Goal: Task Accomplishment & Management: Complete application form

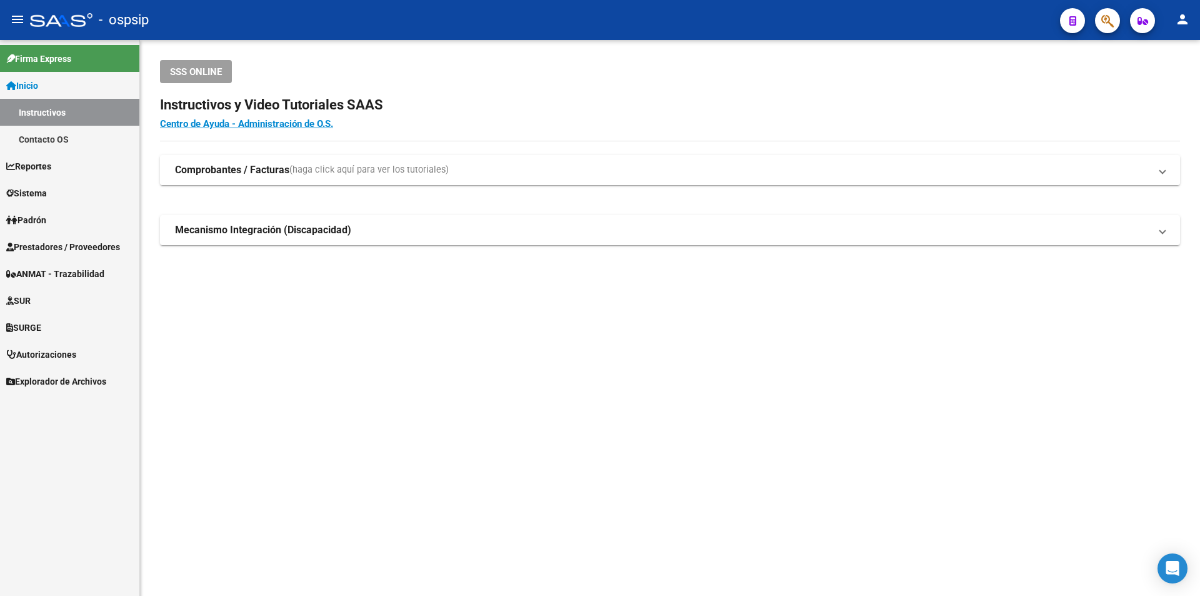
click at [249, 172] on strong "Comprobantes / Facturas" at bounding box center [232, 170] width 114 height 14
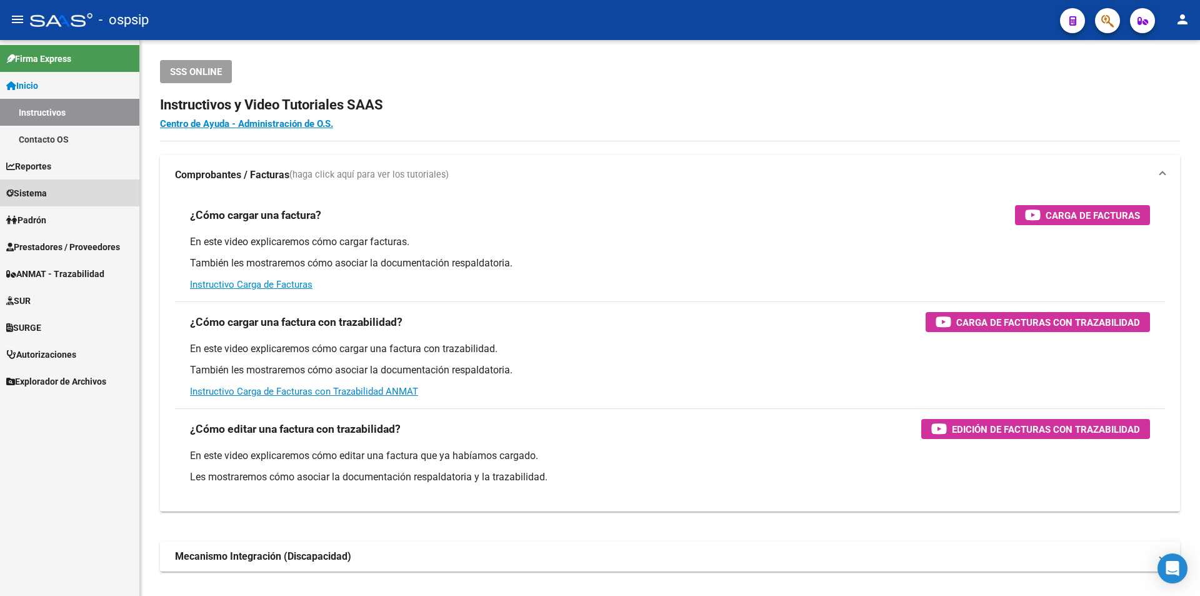
click at [55, 186] on link "Sistema" at bounding box center [69, 192] width 139 height 27
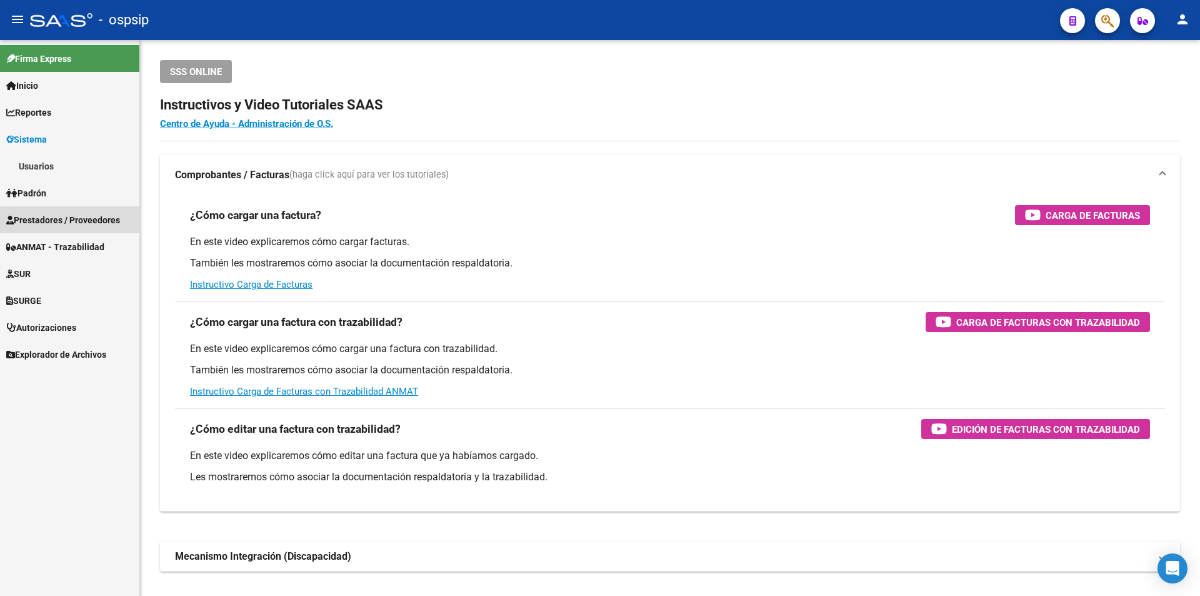
click at [61, 217] on span "Prestadores / Proveedores" at bounding box center [63, 220] width 114 height 14
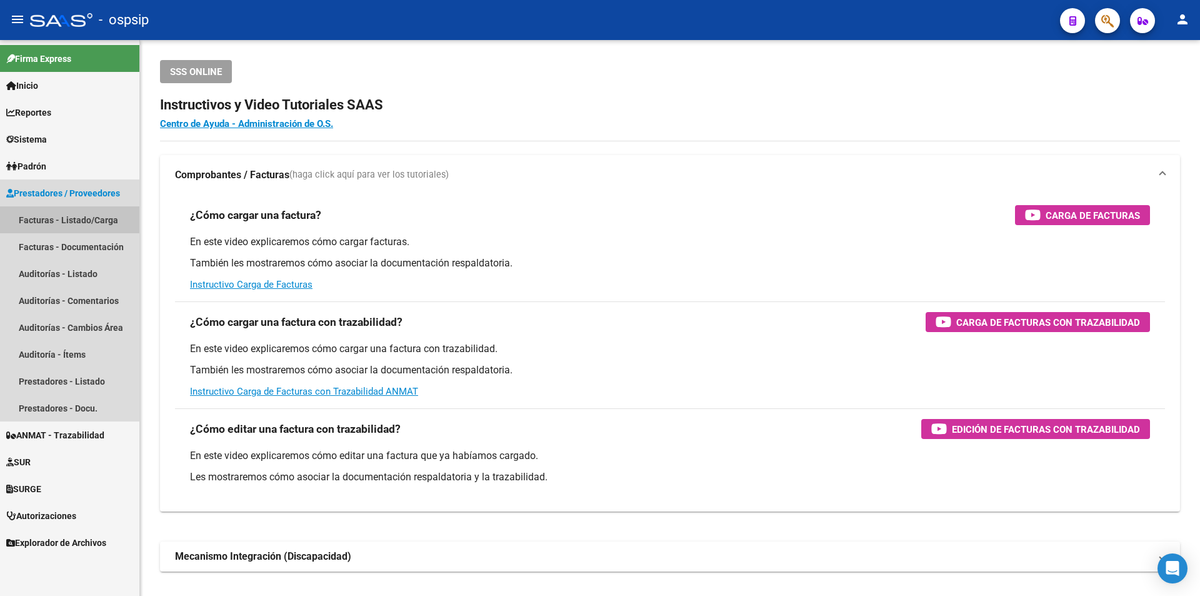
click at [62, 219] on link "Facturas - Listado/Carga" at bounding box center [69, 219] width 139 height 27
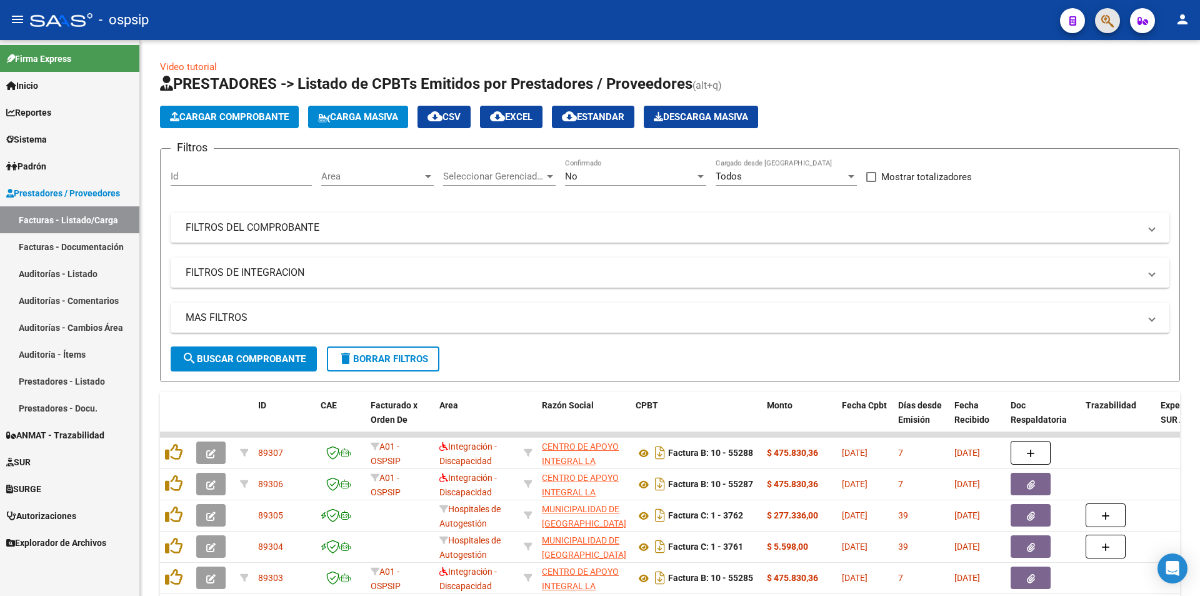
click at [1118, 21] on button "button" at bounding box center [1107, 20] width 25 height 25
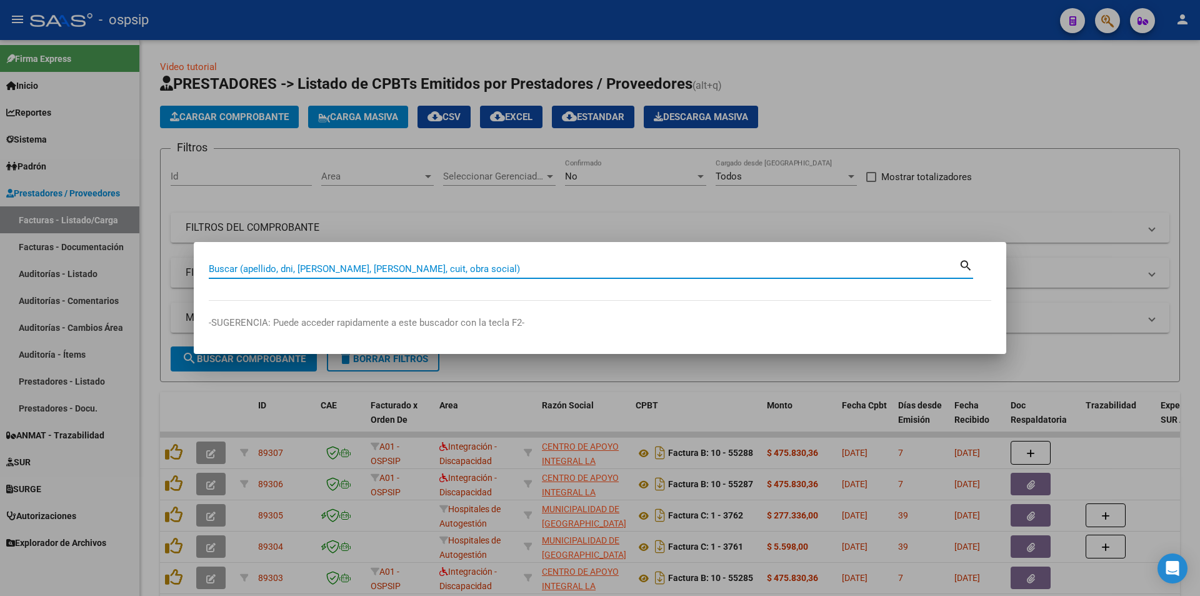
paste input "20413957"
type input "20413957"
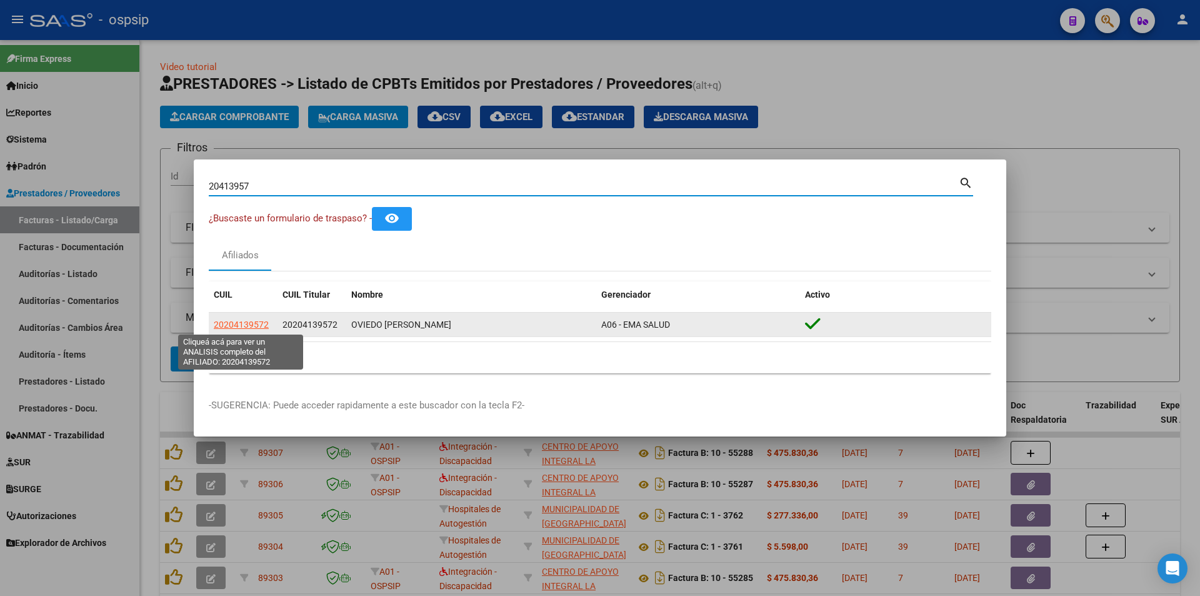
click at [242, 326] on span "20204139572" at bounding box center [241, 324] width 55 height 10
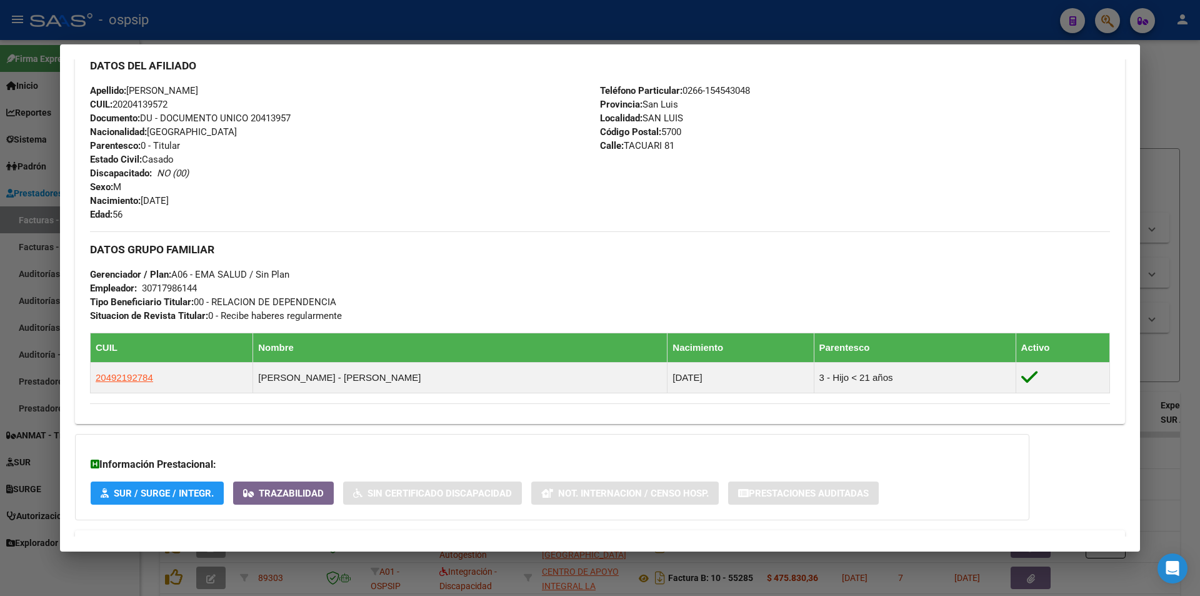
scroll to position [479, 0]
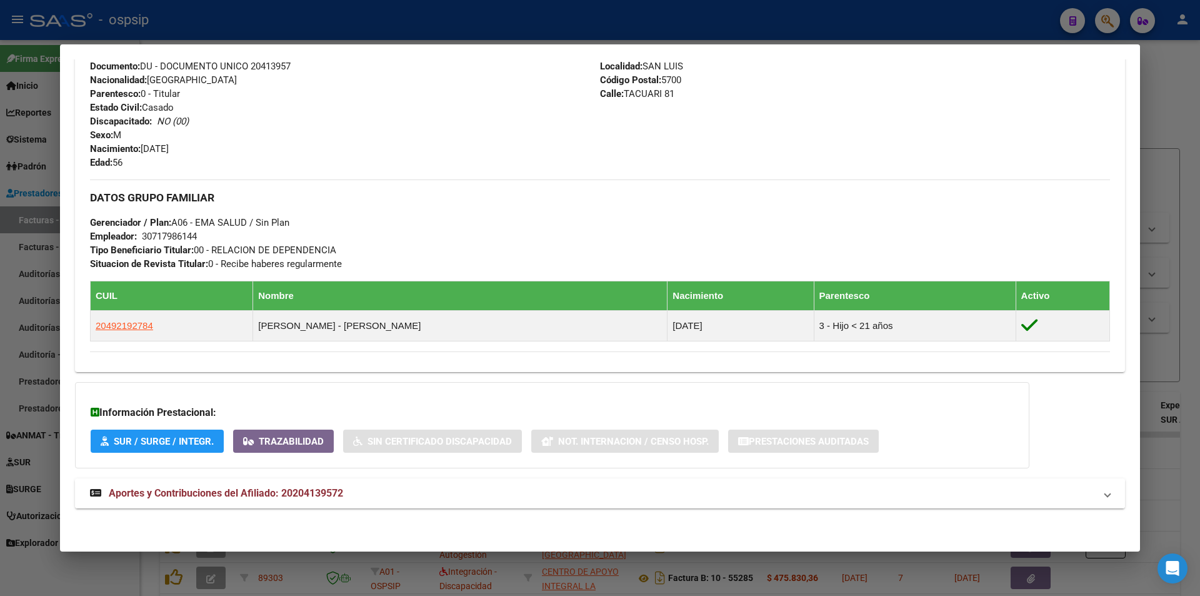
click at [327, 501] on mat-expansion-panel-header "Aportes y Contribuciones del Afiliado: 20204139572" at bounding box center [600, 493] width 1050 height 30
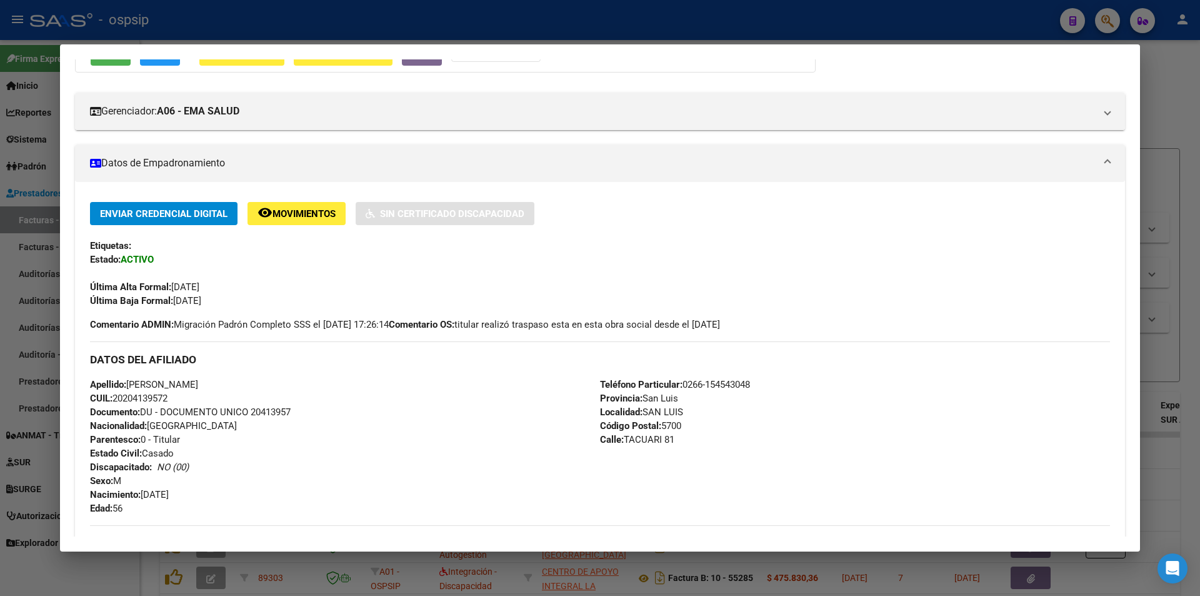
scroll to position [104, 0]
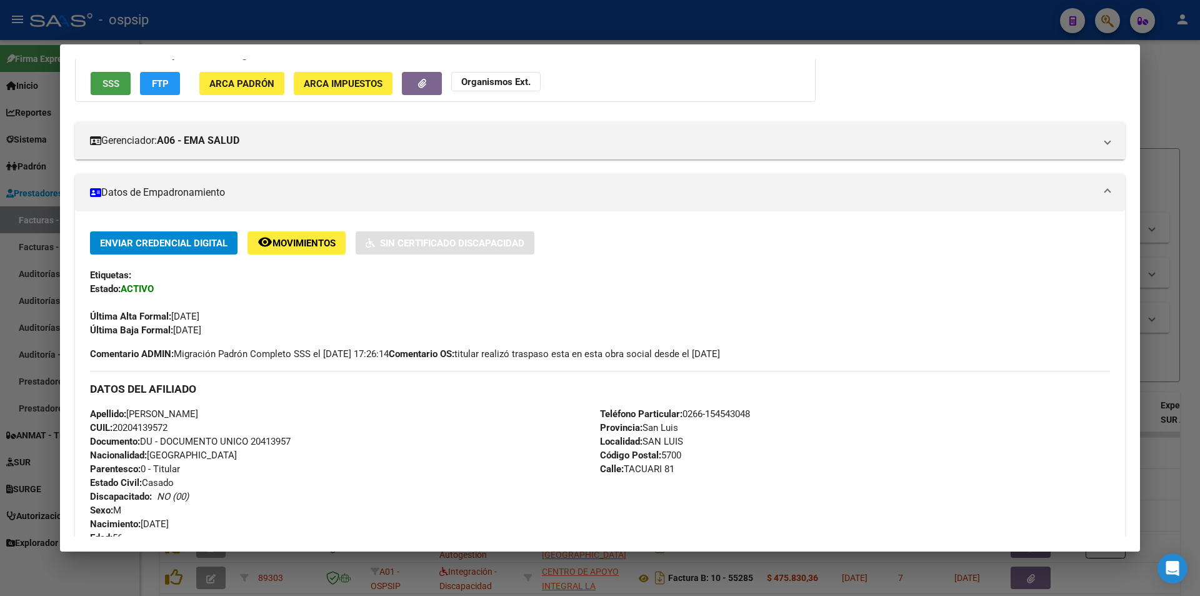
click at [107, 87] on span "SSS" at bounding box center [110, 83] width 17 height 11
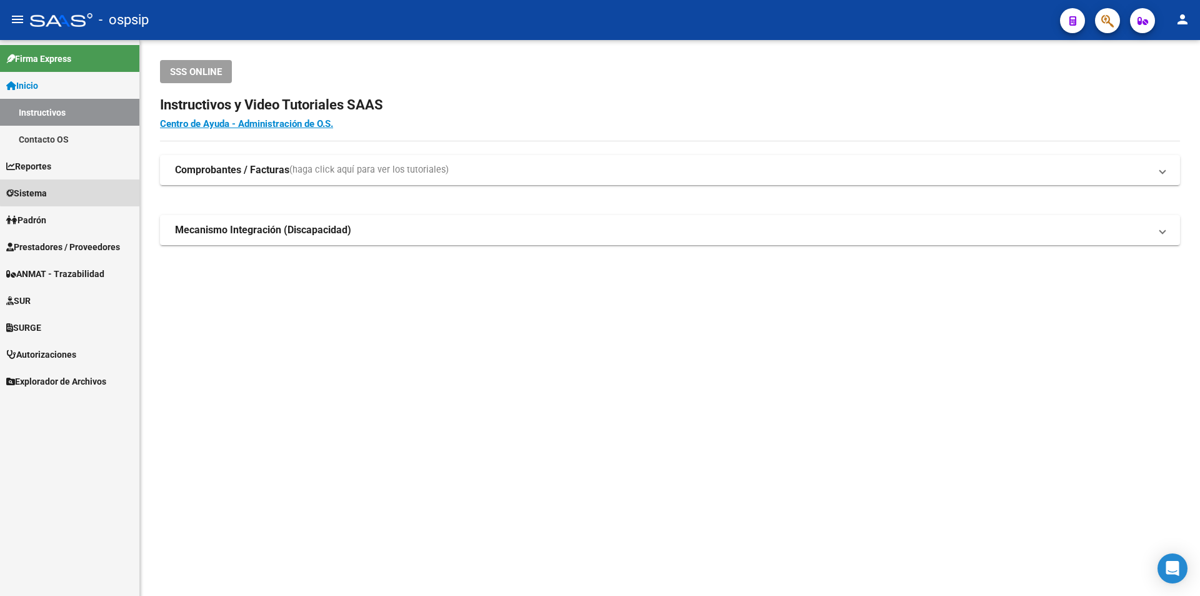
click at [76, 181] on link "Sistema" at bounding box center [69, 192] width 139 height 27
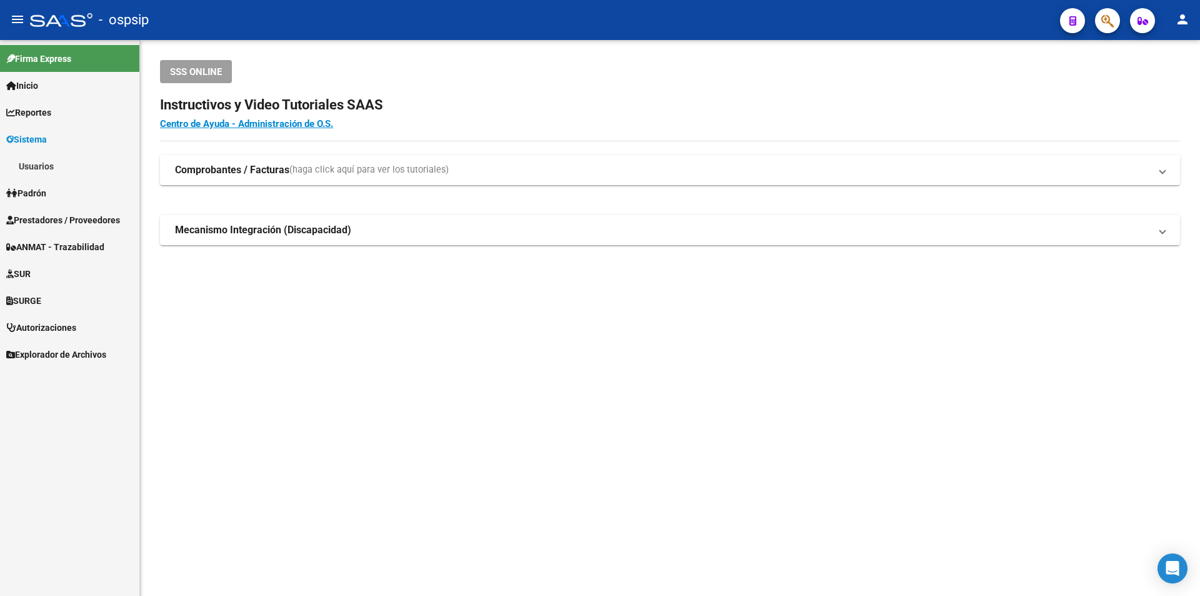
click at [93, 220] on span "Prestadores / Proveedores" at bounding box center [63, 220] width 114 height 14
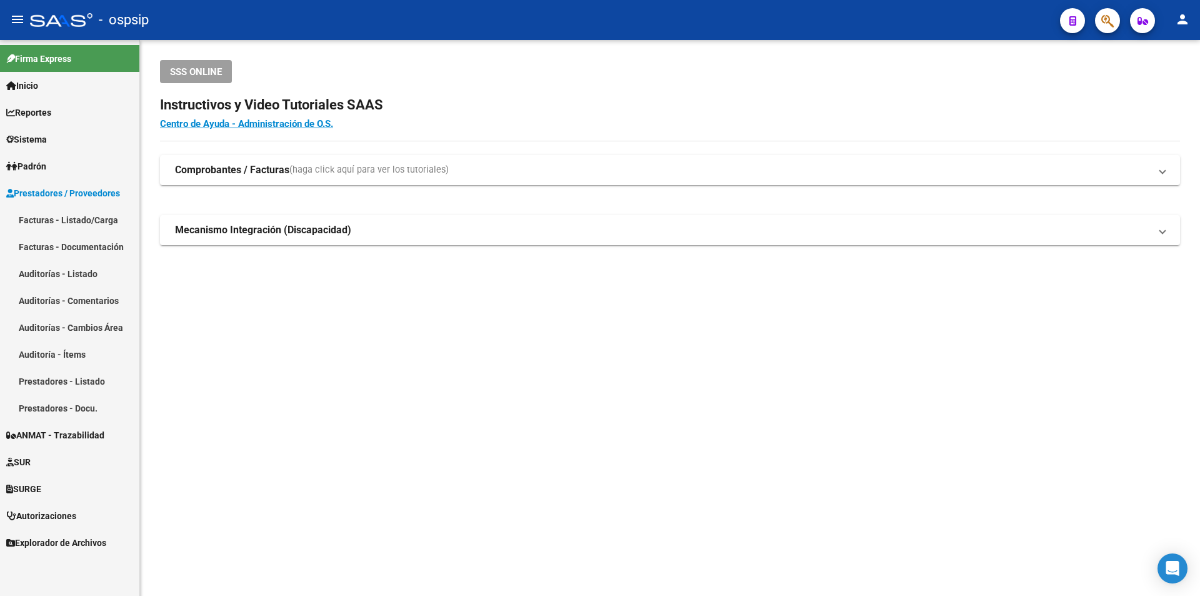
click at [89, 219] on link "Facturas - Listado/Carga" at bounding box center [69, 219] width 139 height 27
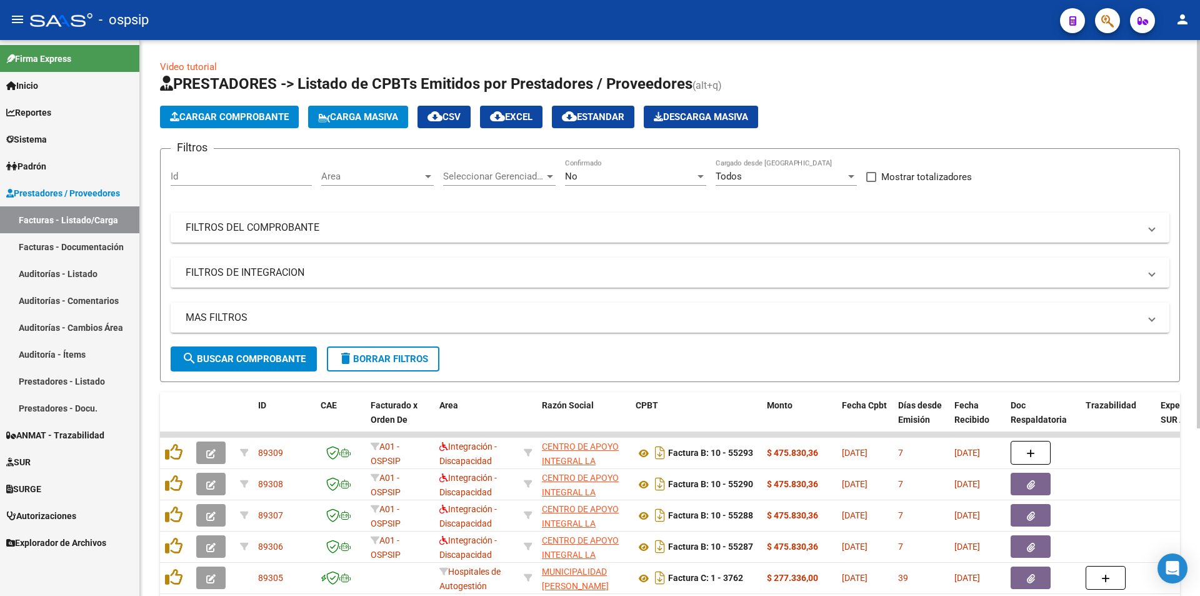
click at [657, 171] on div "No" at bounding box center [630, 176] width 130 height 11
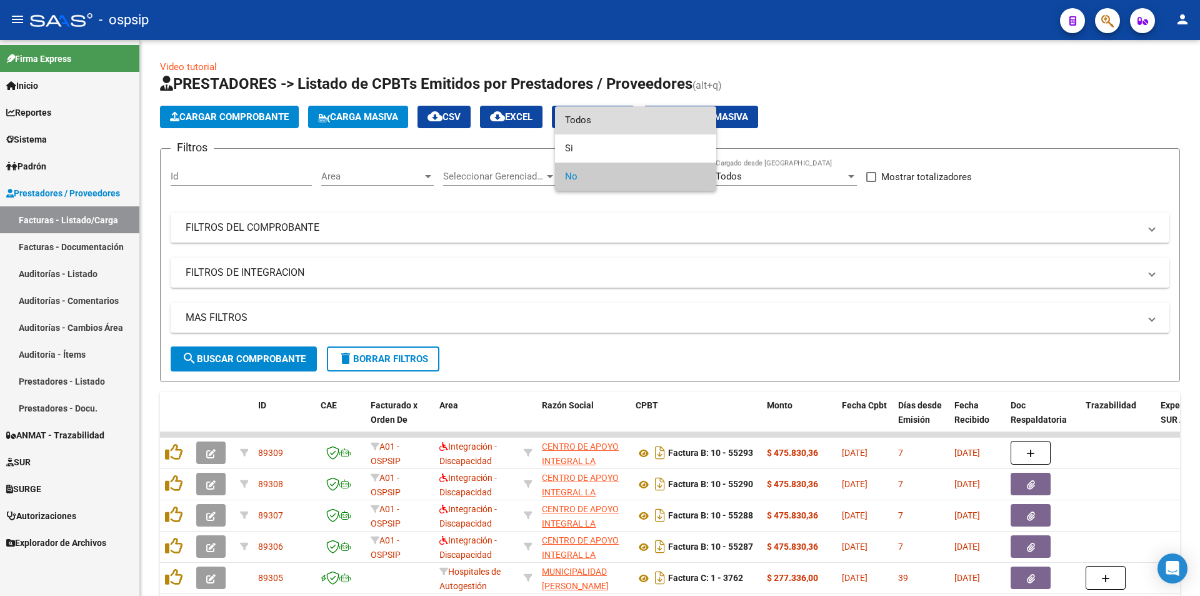
click at [610, 112] on span "Todos" at bounding box center [635, 120] width 141 height 28
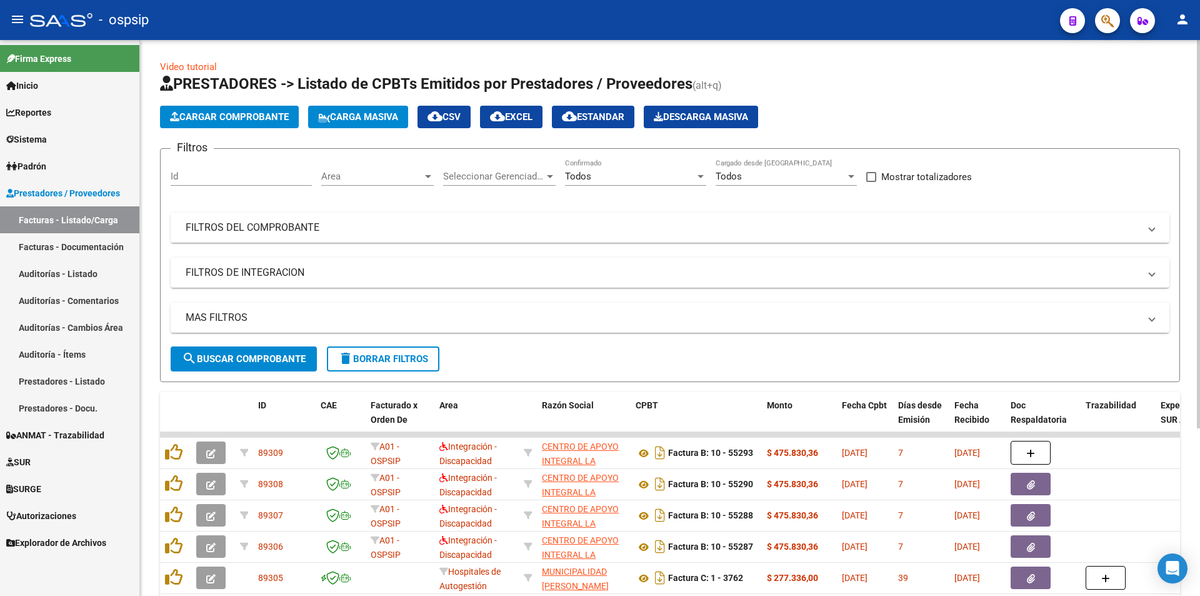
click at [299, 230] on mat-panel-title "FILTROS DEL COMPROBANTE" at bounding box center [663, 228] width 954 height 14
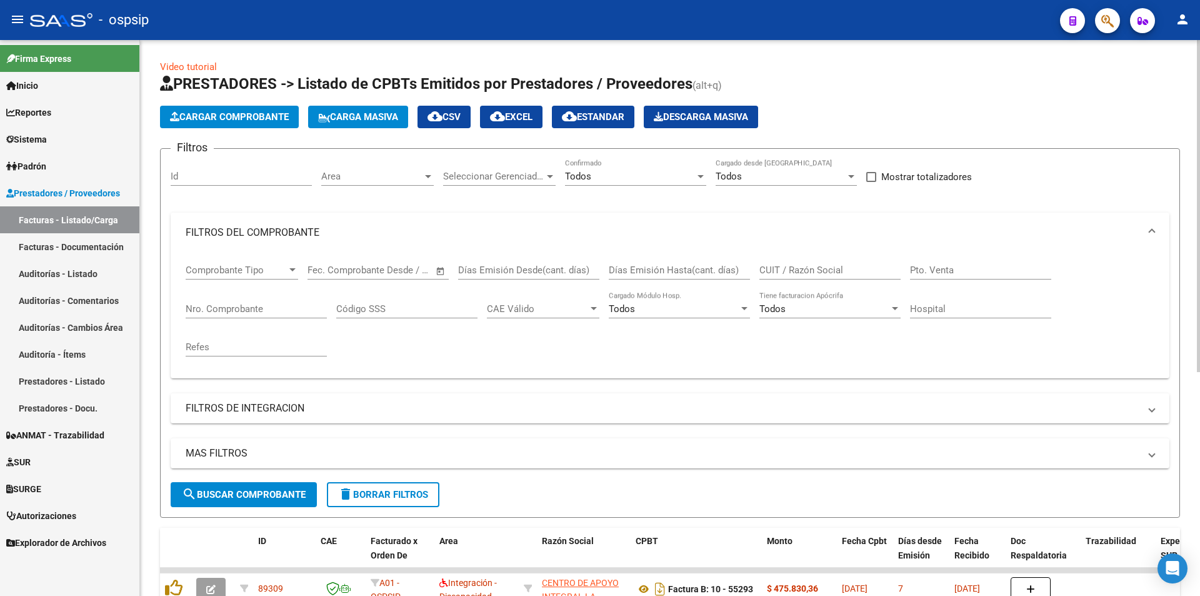
click at [276, 309] on input "Nro. Comprobante" at bounding box center [256, 308] width 141 height 11
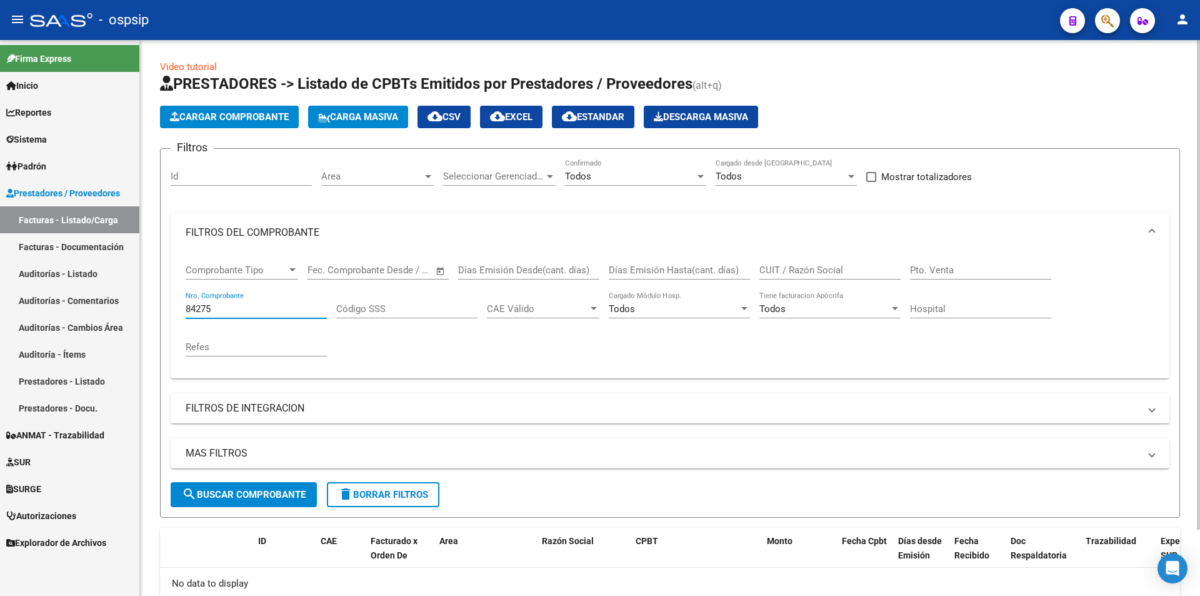
type input "84275"
click at [237, 116] on span "Cargar Comprobante" at bounding box center [229, 116] width 119 height 11
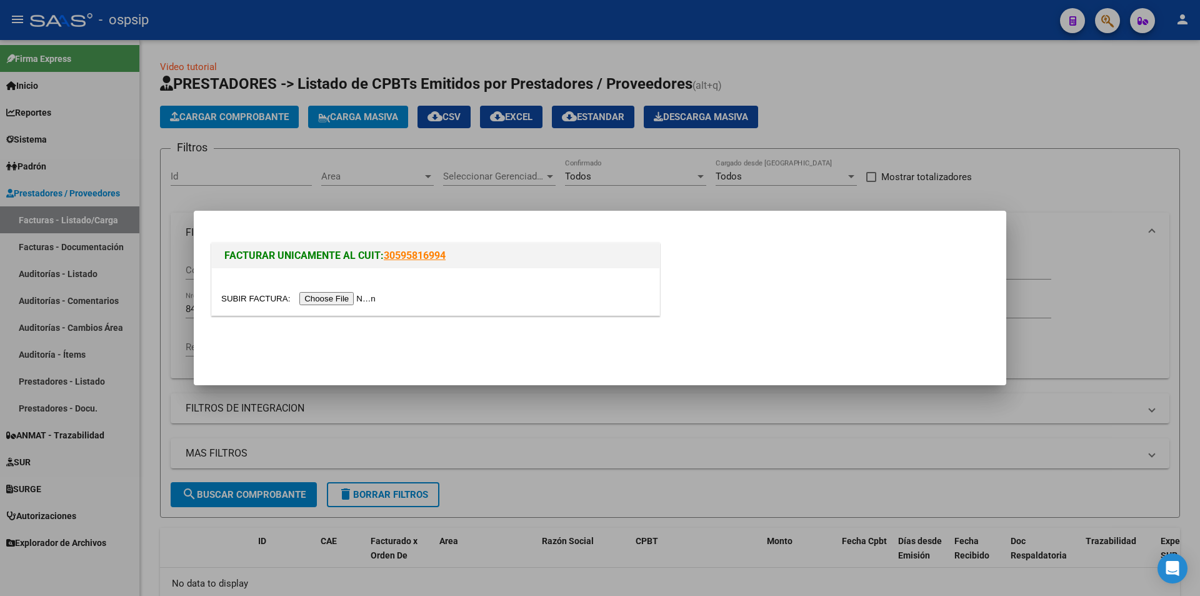
click at [366, 296] on input "file" at bounding box center [300, 298] width 158 height 13
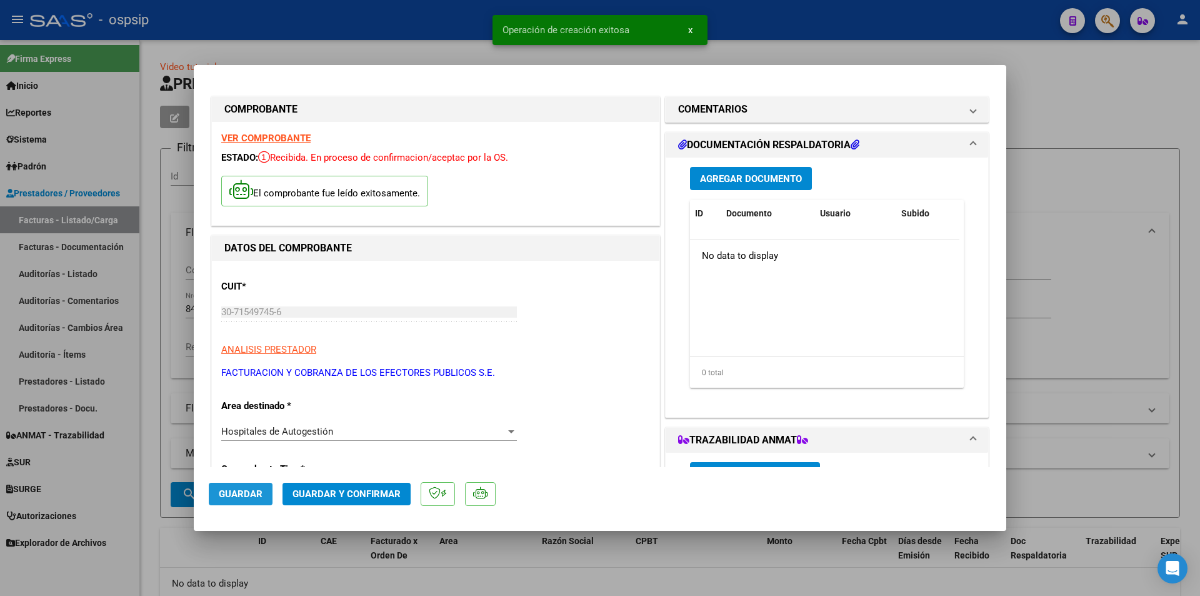
click at [231, 497] on span "Guardar" at bounding box center [241, 493] width 44 height 11
click at [1050, 217] on div at bounding box center [600, 298] width 1200 height 596
type input "$ 0,00"
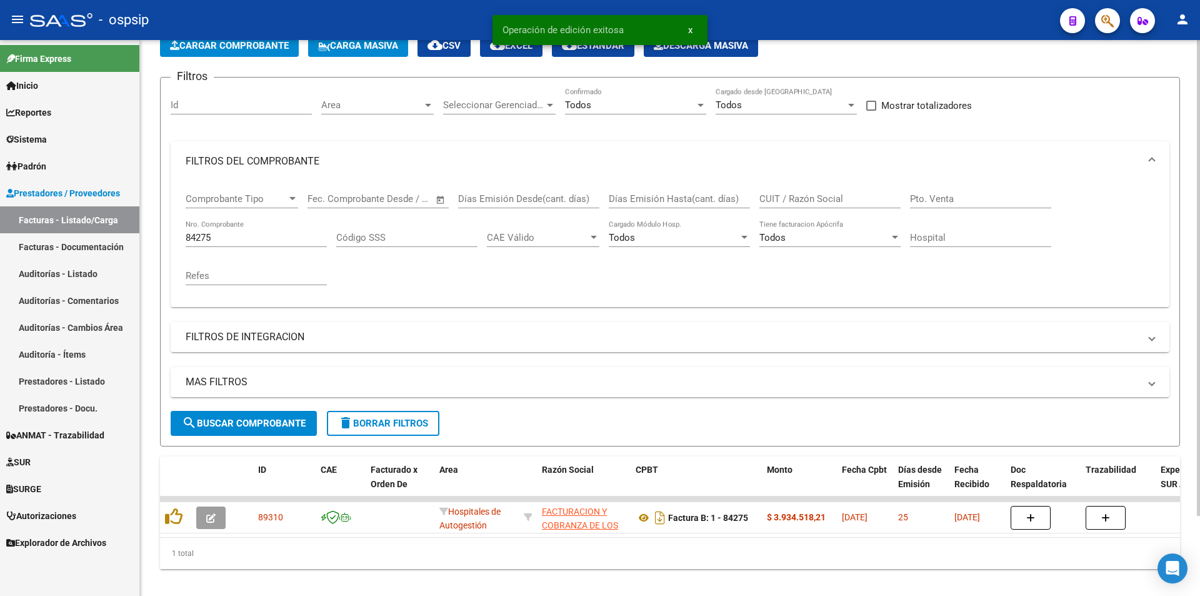
scroll to position [94, 0]
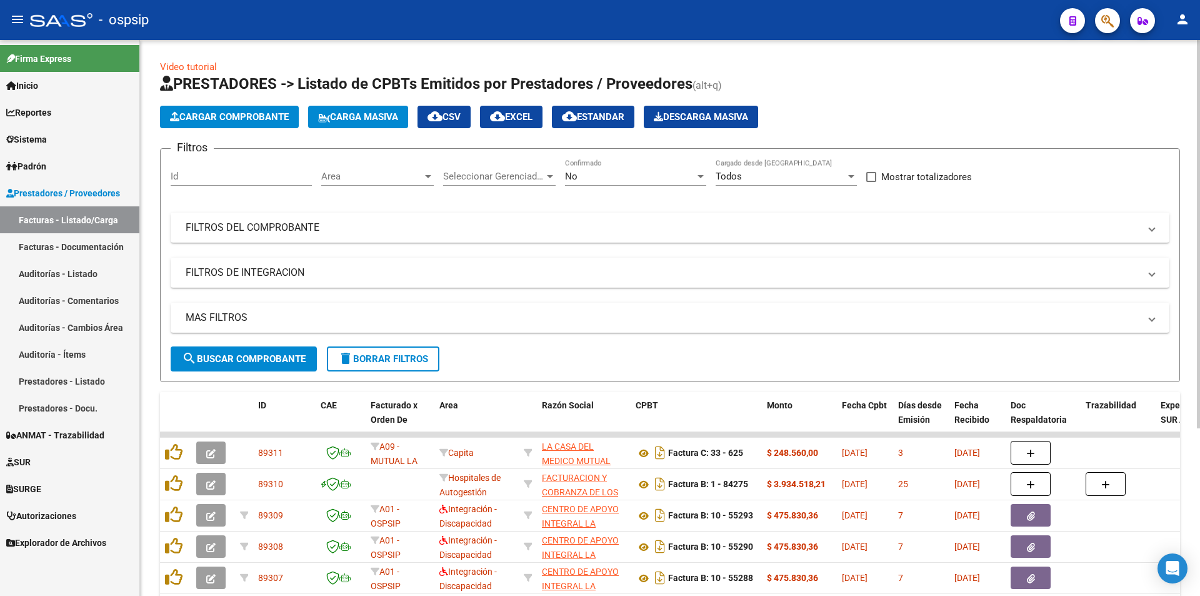
click at [604, 174] on div "No" at bounding box center [630, 176] width 130 height 11
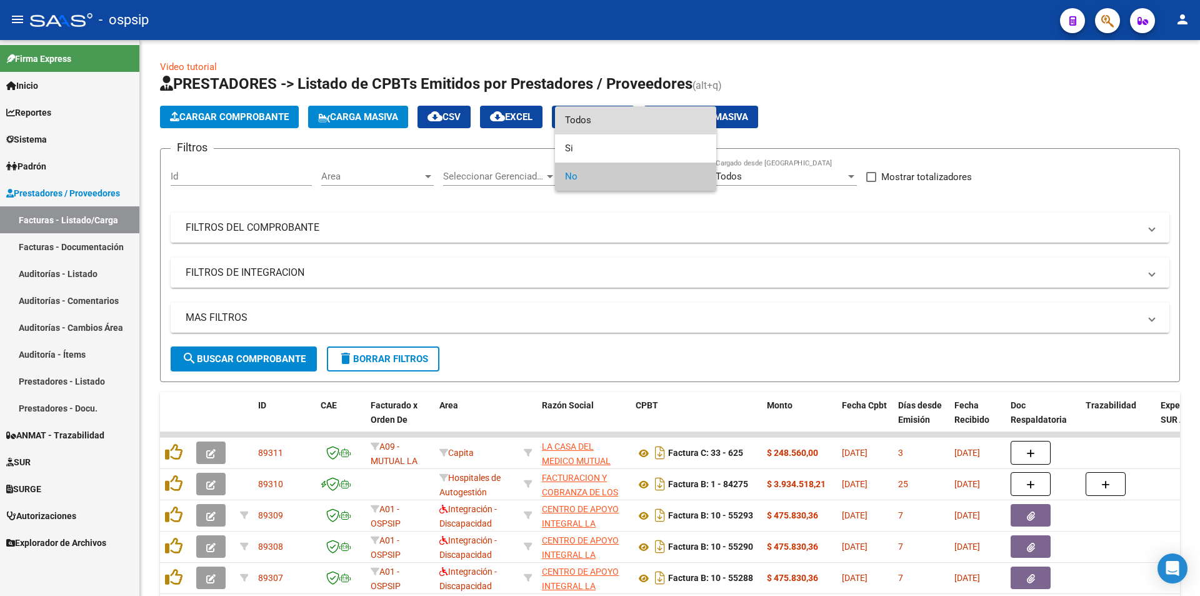
click at [582, 119] on span "Todos" at bounding box center [635, 120] width 141 height 28
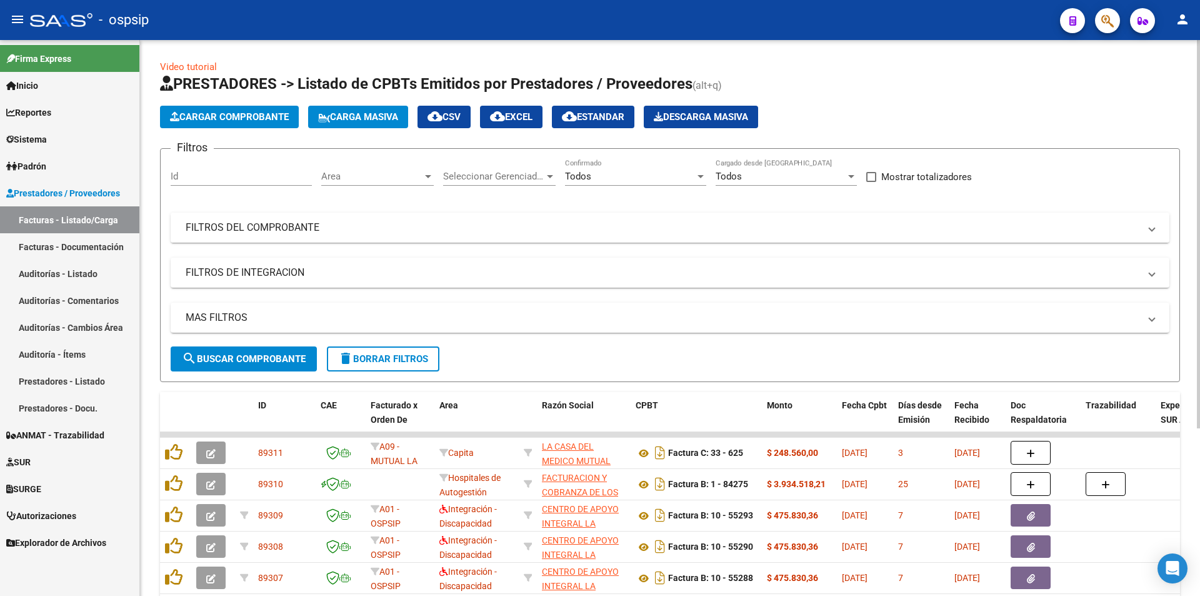
click at [223, 229] on mat-panel-title "FILTROS DEL COMPROBANTE" at bounding box center [663, 228] width 954 height 14
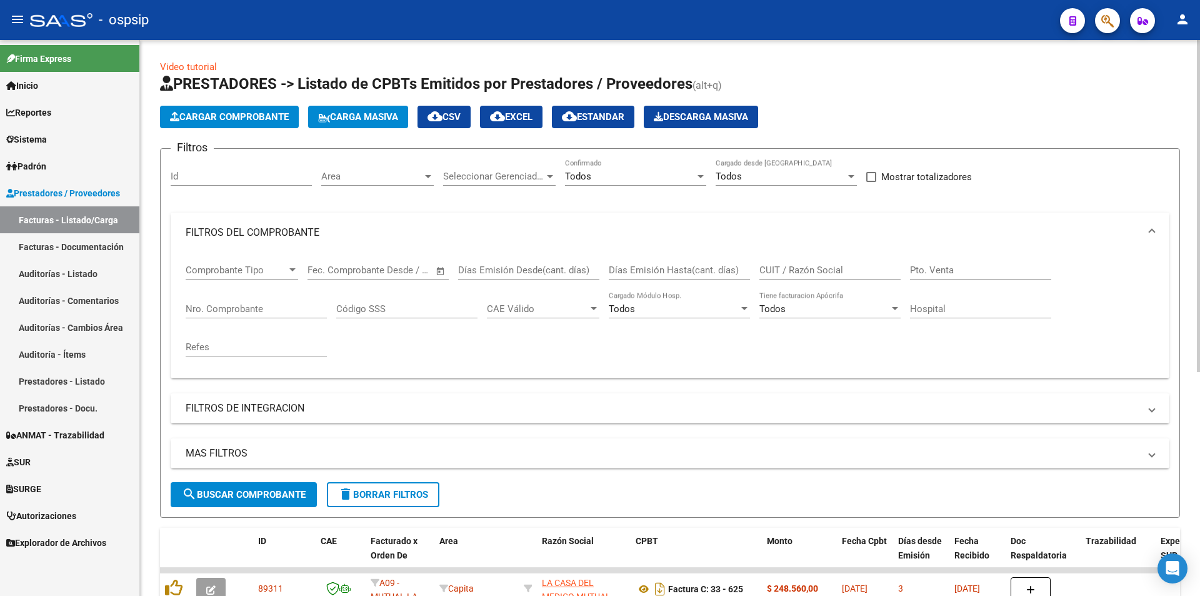
click at [234, 303] on input "Nro. Comprobante" at bounding box center [256, 308] width 141 height 11
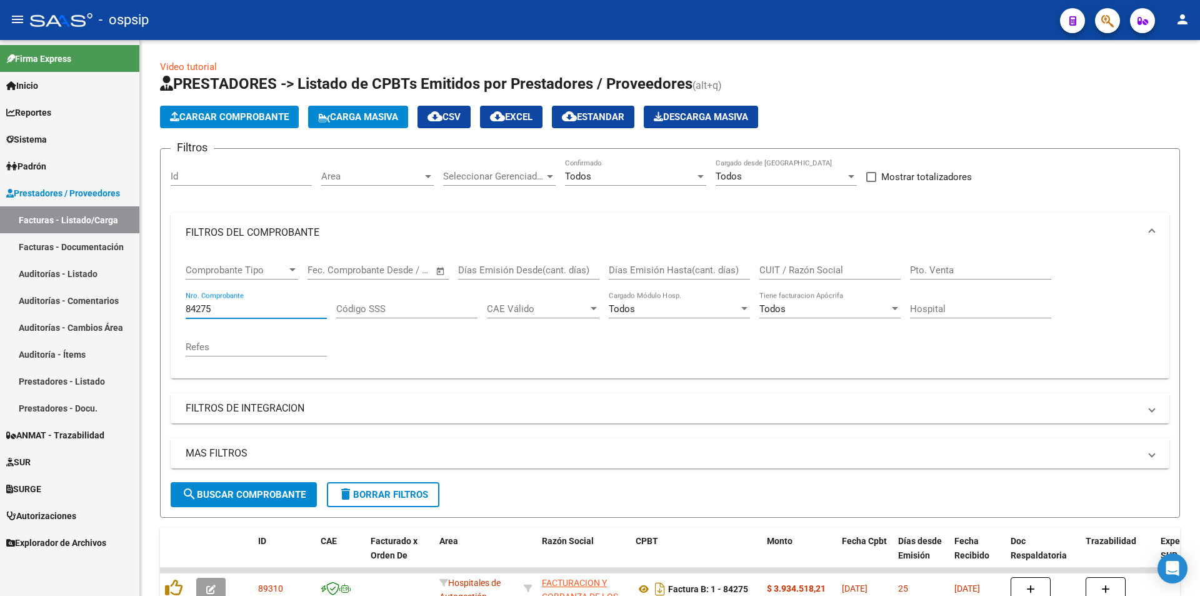
type input "84275"
